Goal: Task Accomplishment & Management: Use online tool/utility

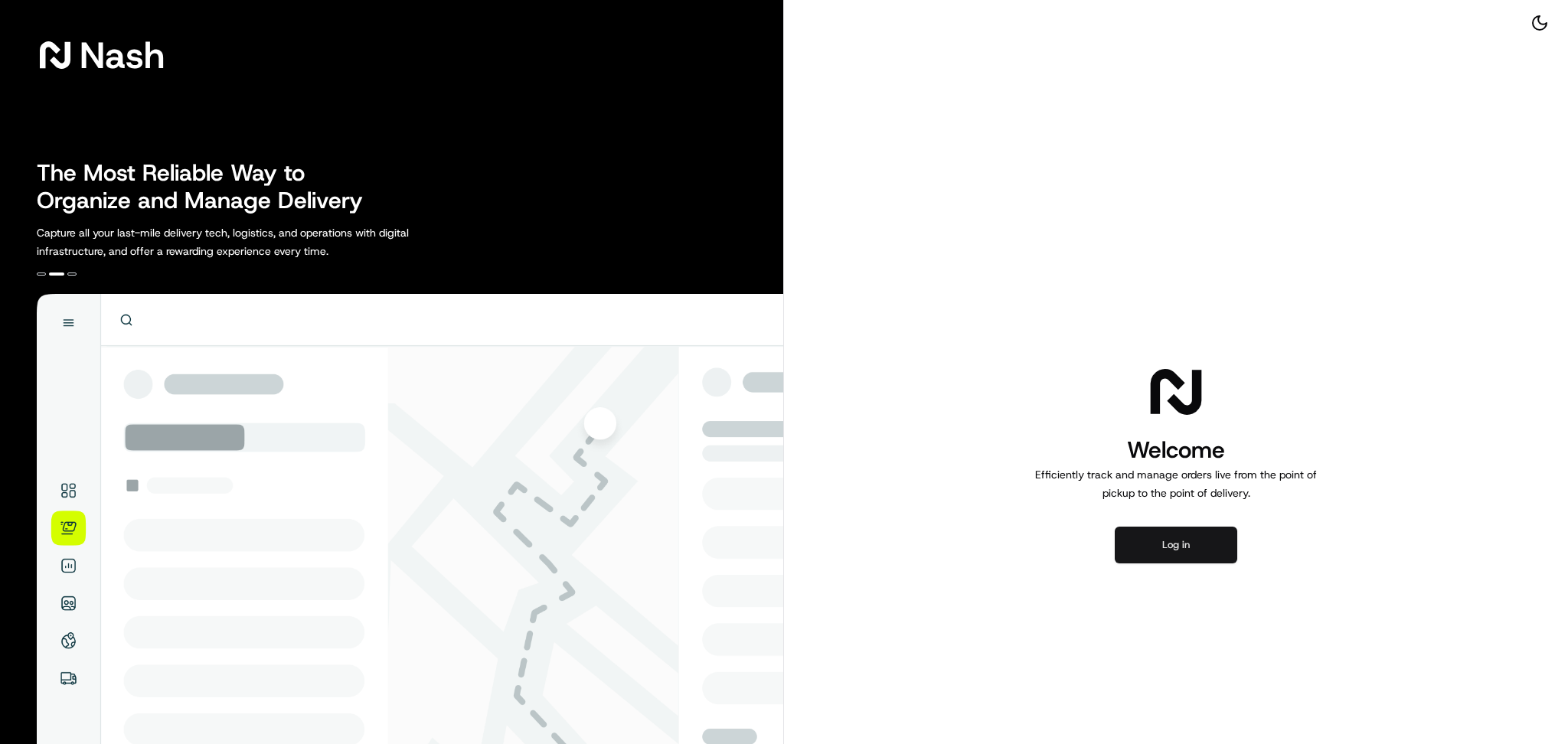
click at [1217, 542] on button "Log in" at bounding box center [1177, 544] width 123 height 36
